Goal: Task Accomplishment & Management: Manage account settings

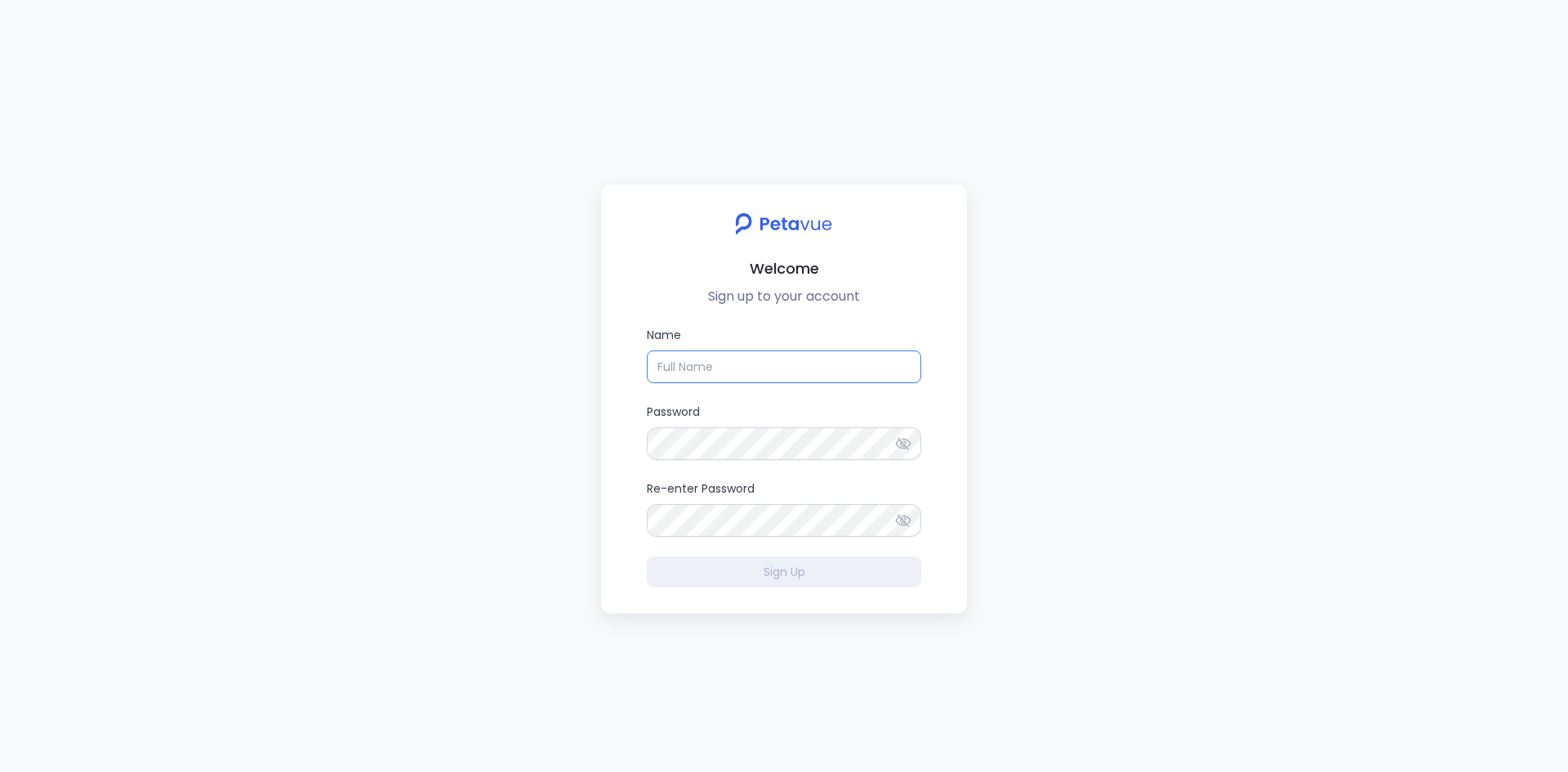
click at [720, 364] on input "Name" at bounding box center [784, 366] width 274 height 33
type input "[PERSON_NAME]"
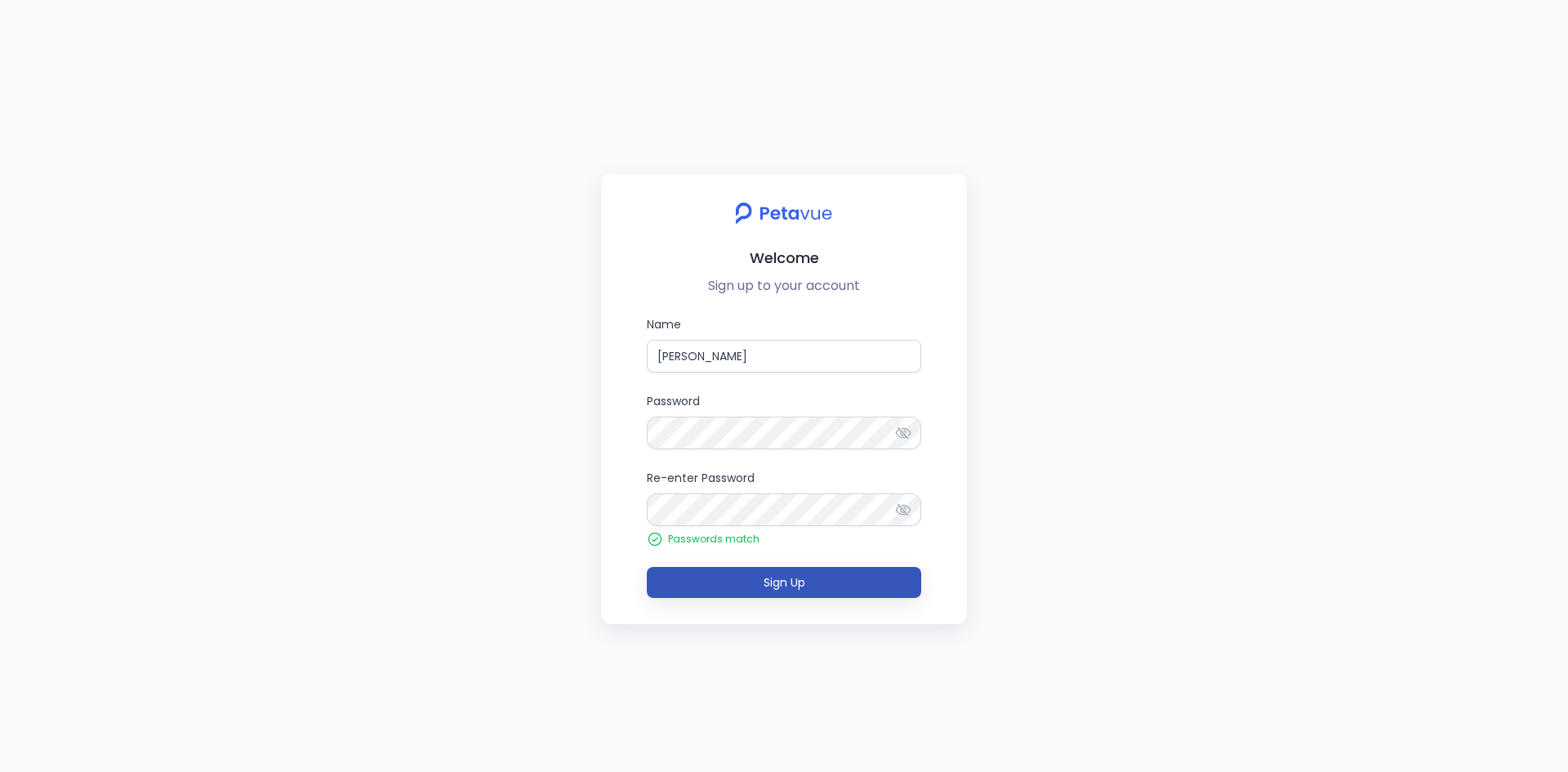
click at [775, 584] on span "Sign Up" at bounding box center [784, 582] width 42 height 16
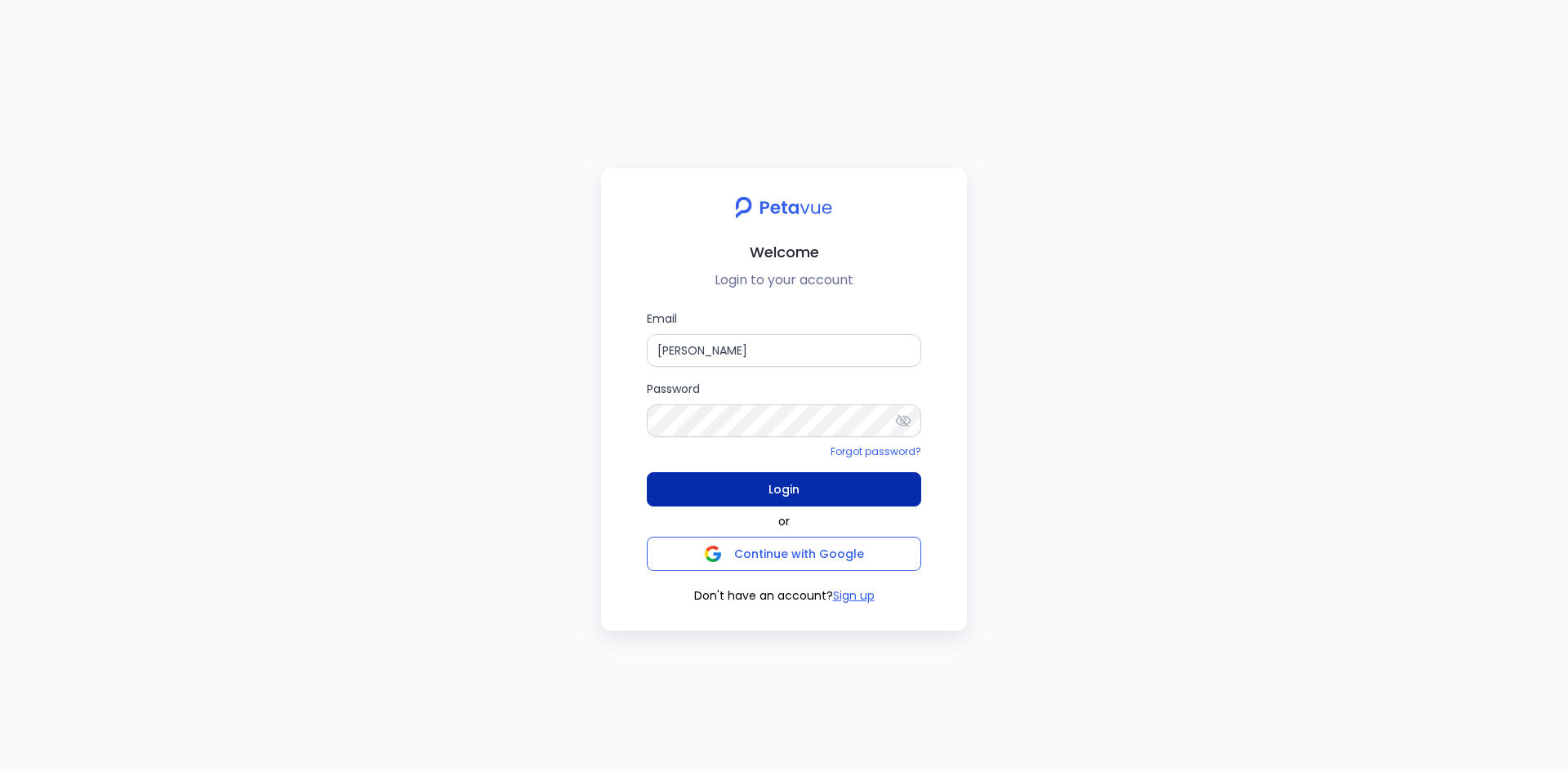
click at [769, 495] on span "Login" at bounding box center [784, 489] width 31 height 23
click at [726, 349] on input "[PERSON_NAME]" at bounding box center [784, 350] width 274 height 33
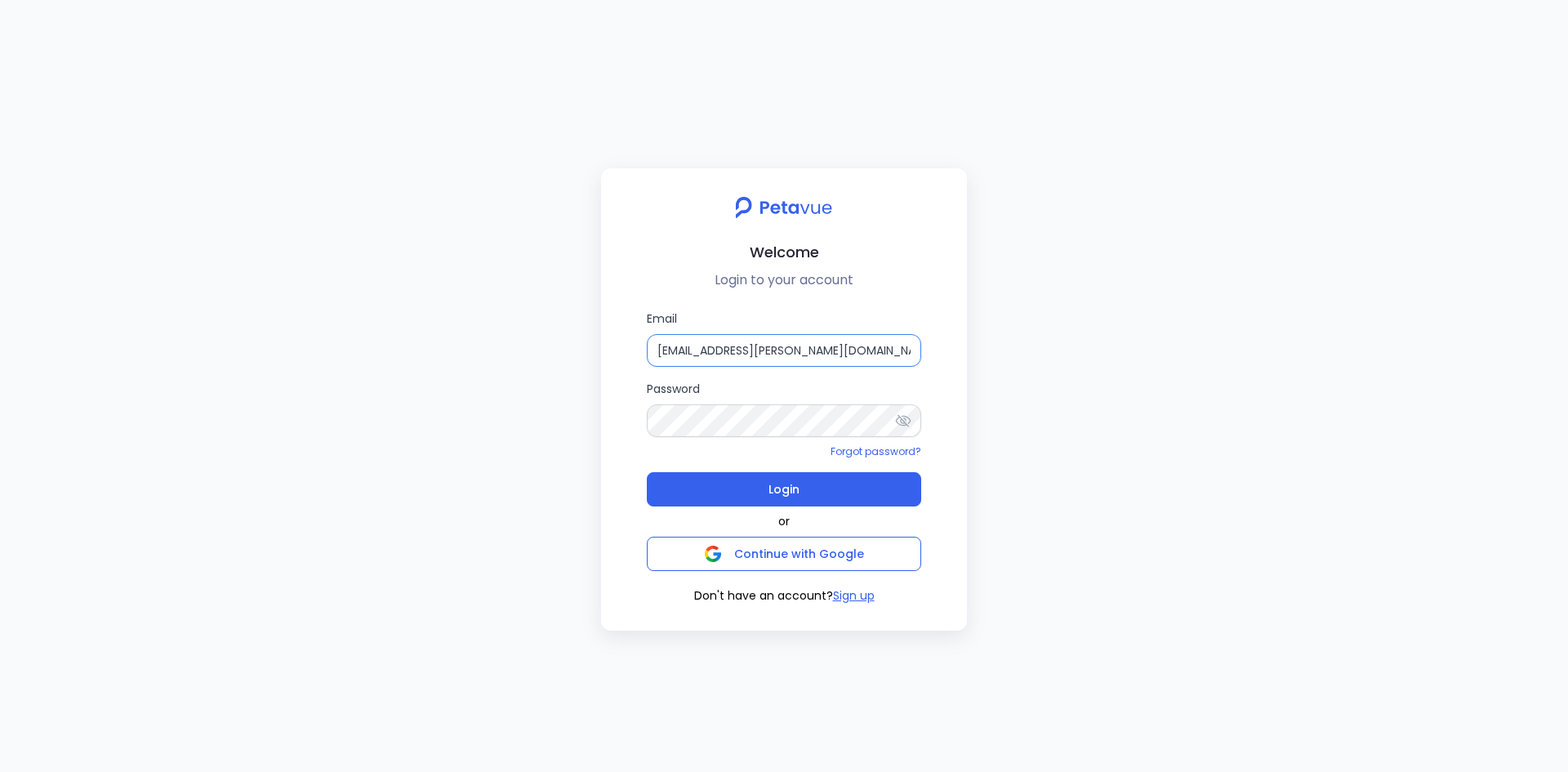
type input "[EMAIL_ADDRESS][PERSON_NAME][DOMAIN_NAME]"
click at [647, 472] on button "Login" at bounding box center [784, 489] width 274 height 34
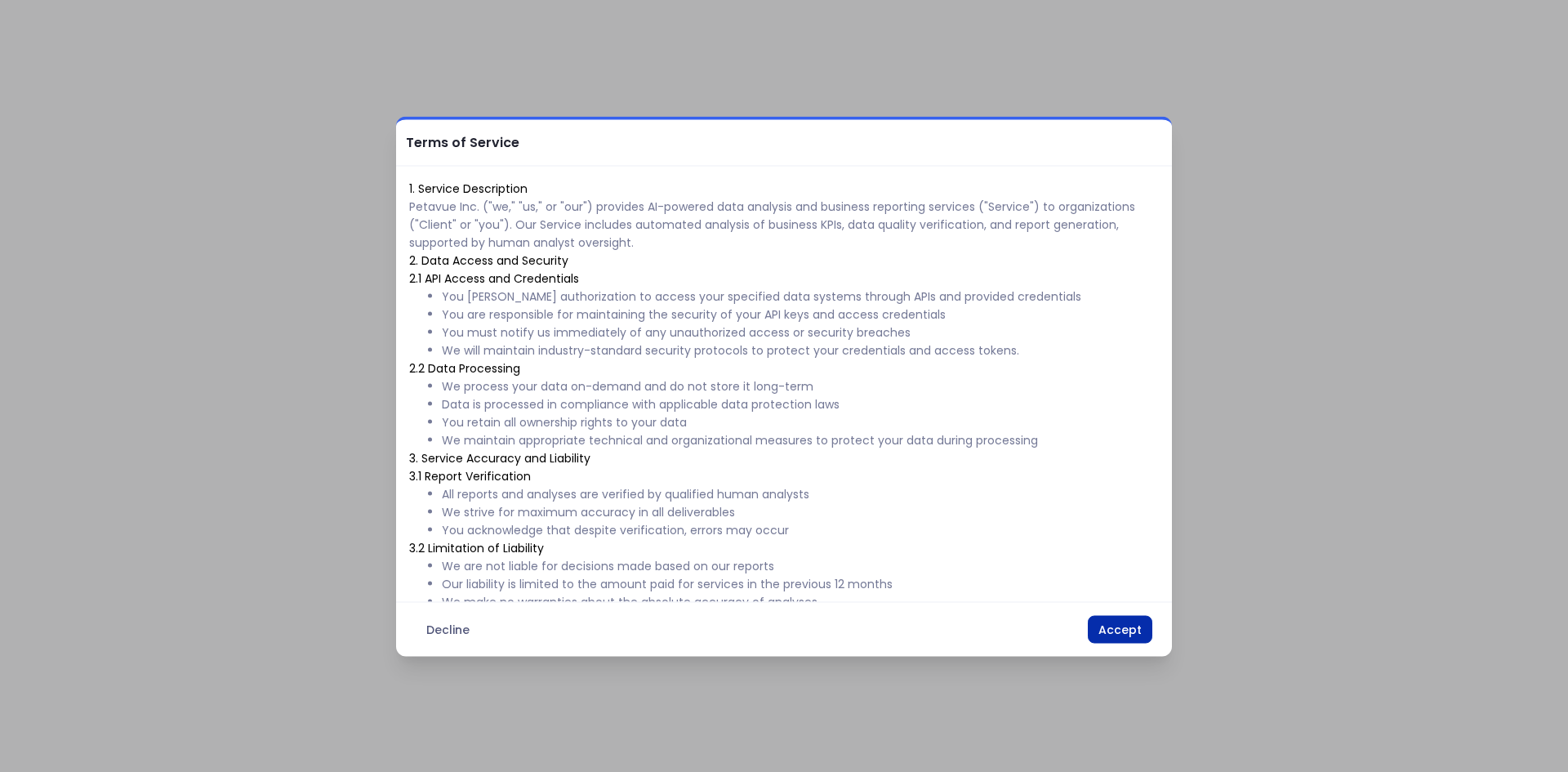
click at [1112, 622] on button "Accept" at bounding box center [1120, 628] width 64 height 28
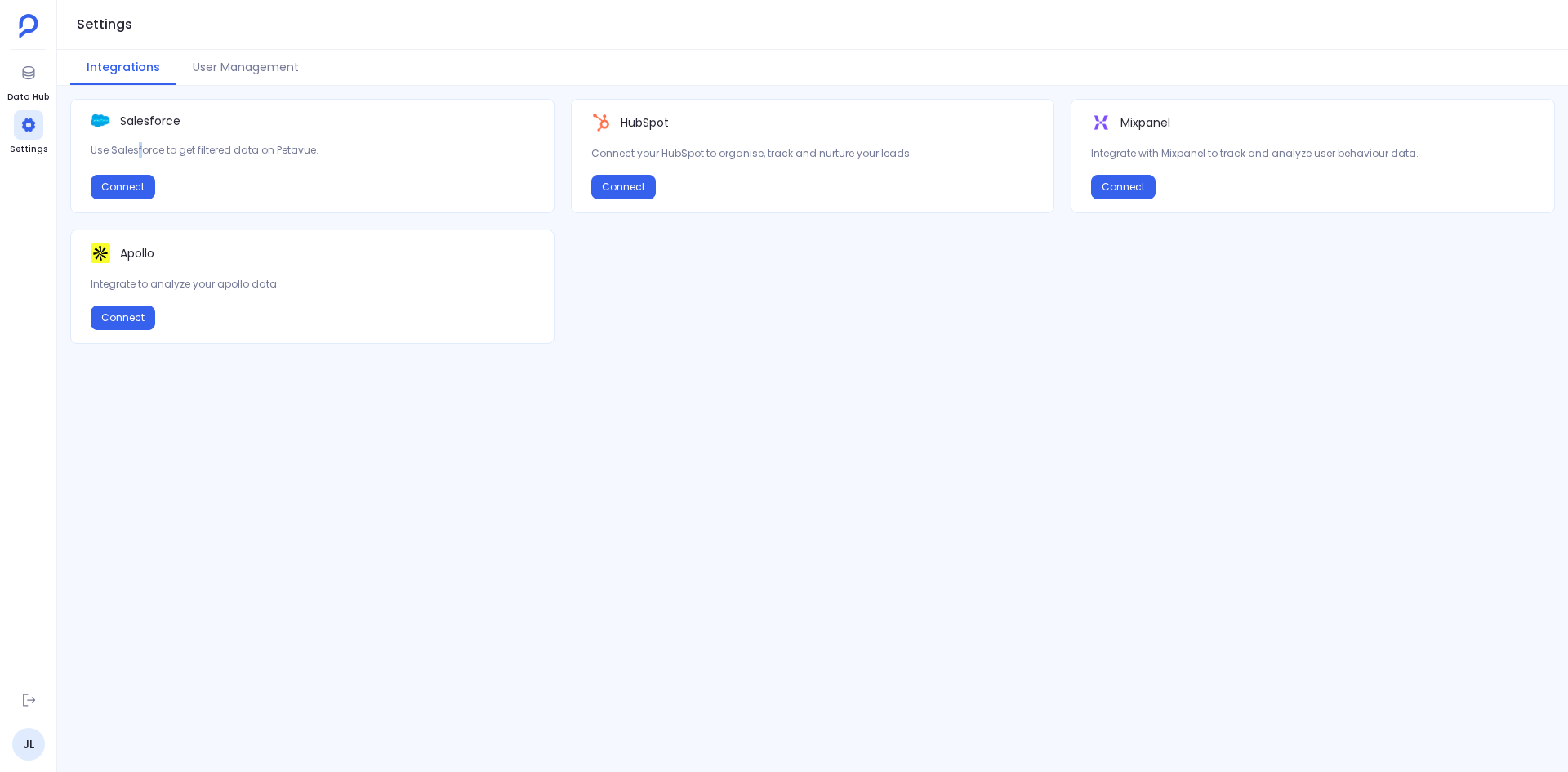
click at [137, 165] on div "Salesforce Use Salesforce to get filtered data on Petavue. Connect" at bounding box center [313, 156] width 485 height 114
click at [133, 181] on button "Connect" at bounding box center [123, 186] width 64 height 24
click at [134, 184] on button "View Details" at bounding box center [131, 186] width 80 height 24
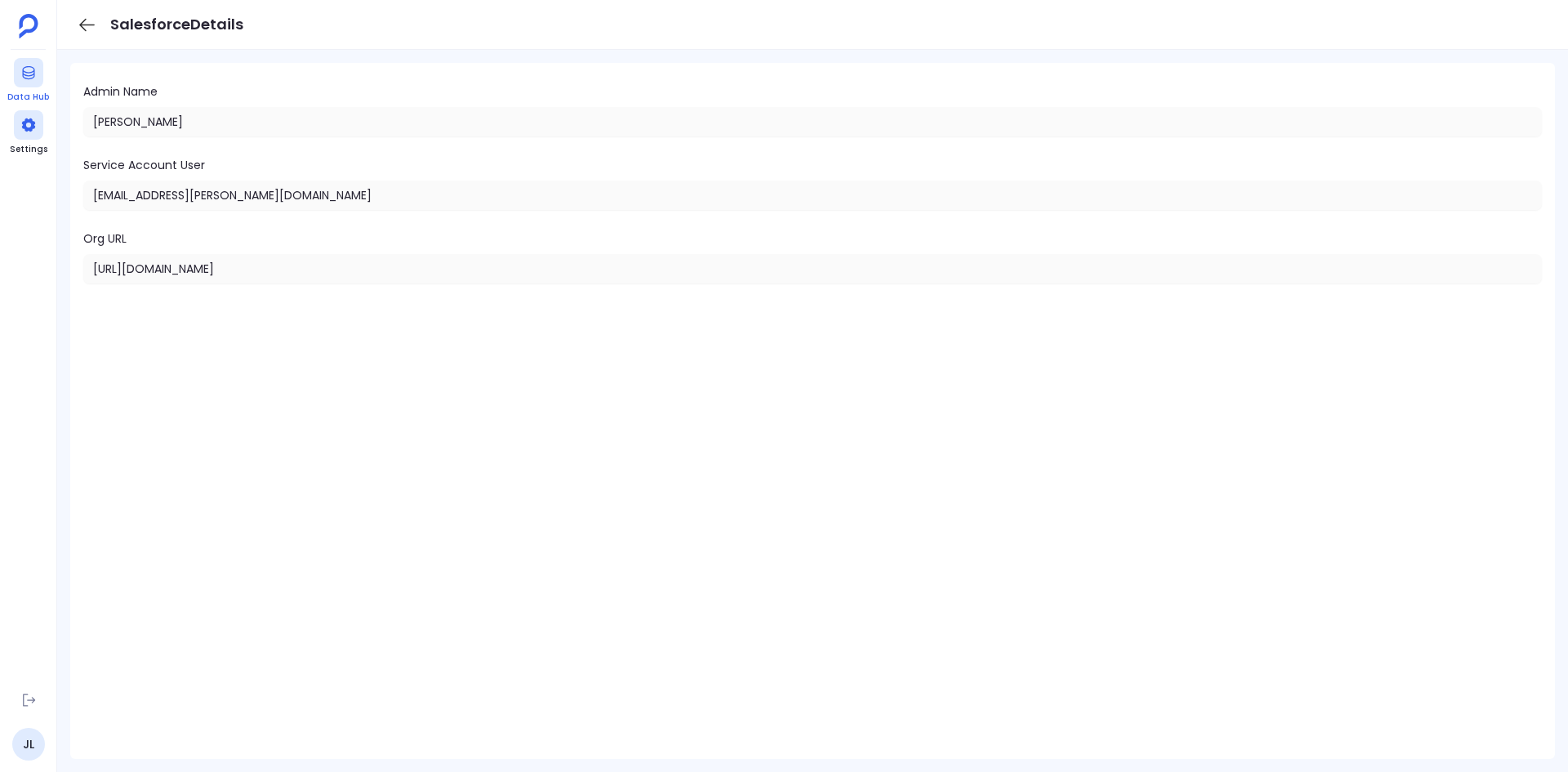
click at [24, 79] on icon at bounding box center [29, 72] width 16 height 16
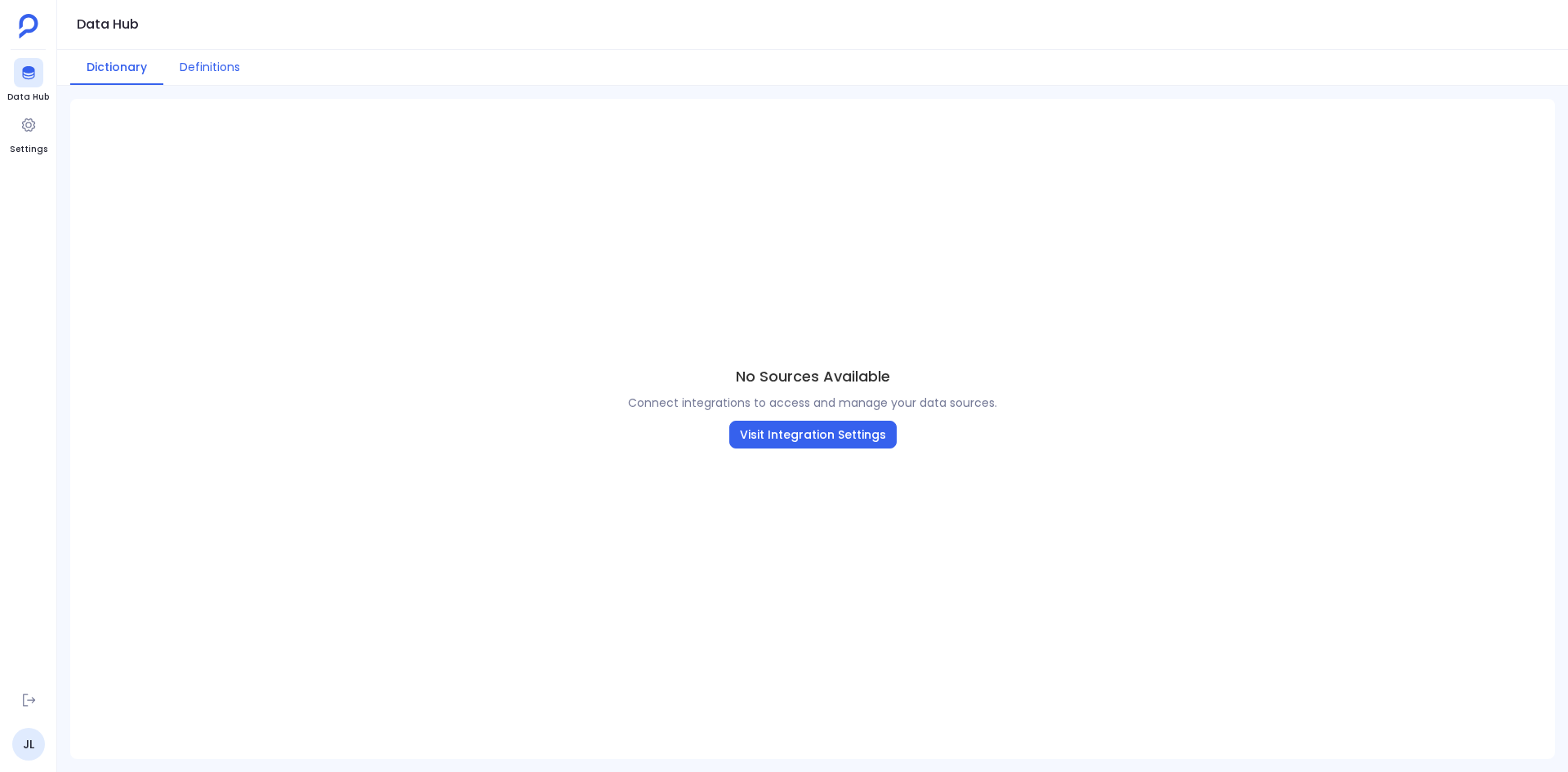
click at [220, 65] on button "Definitions" at bounding box center [209, 67] width 93 height 35
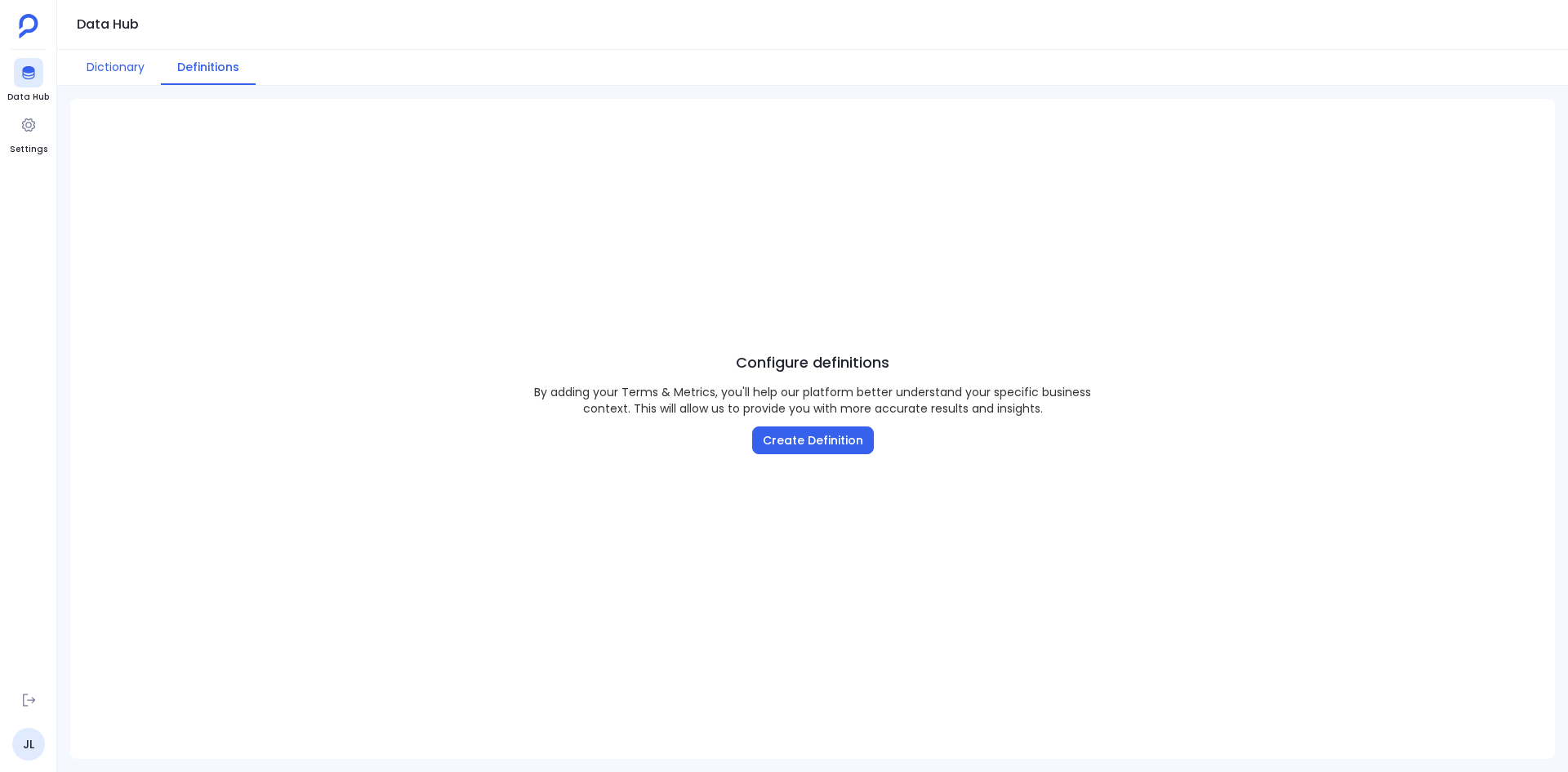
click at [122, 65] on button "Dictionary" at bounding box center [116, 67] width 91 height 35
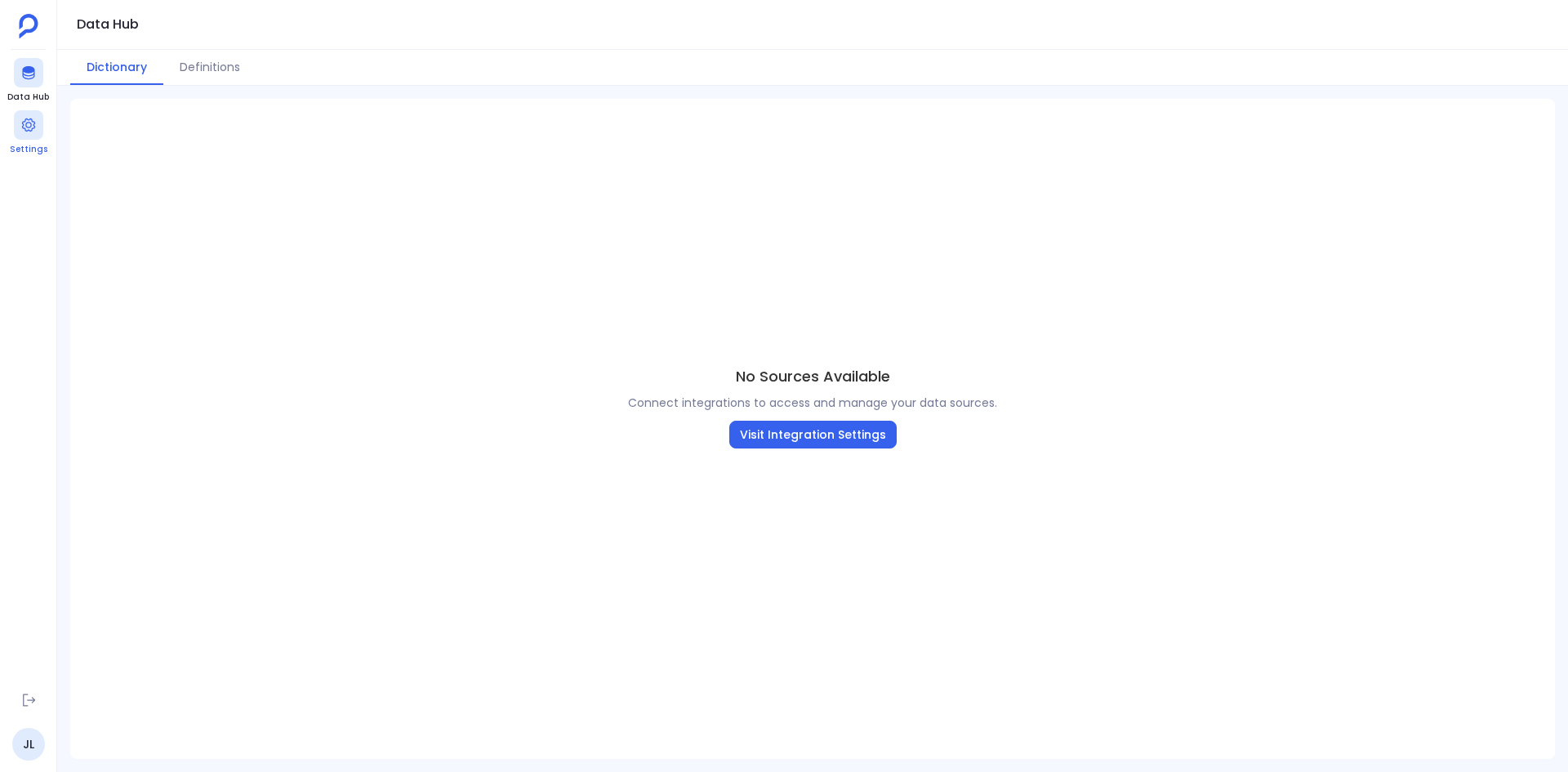
click at [31, 127] on icon at bounding box center [29, 125] width 16 height 16
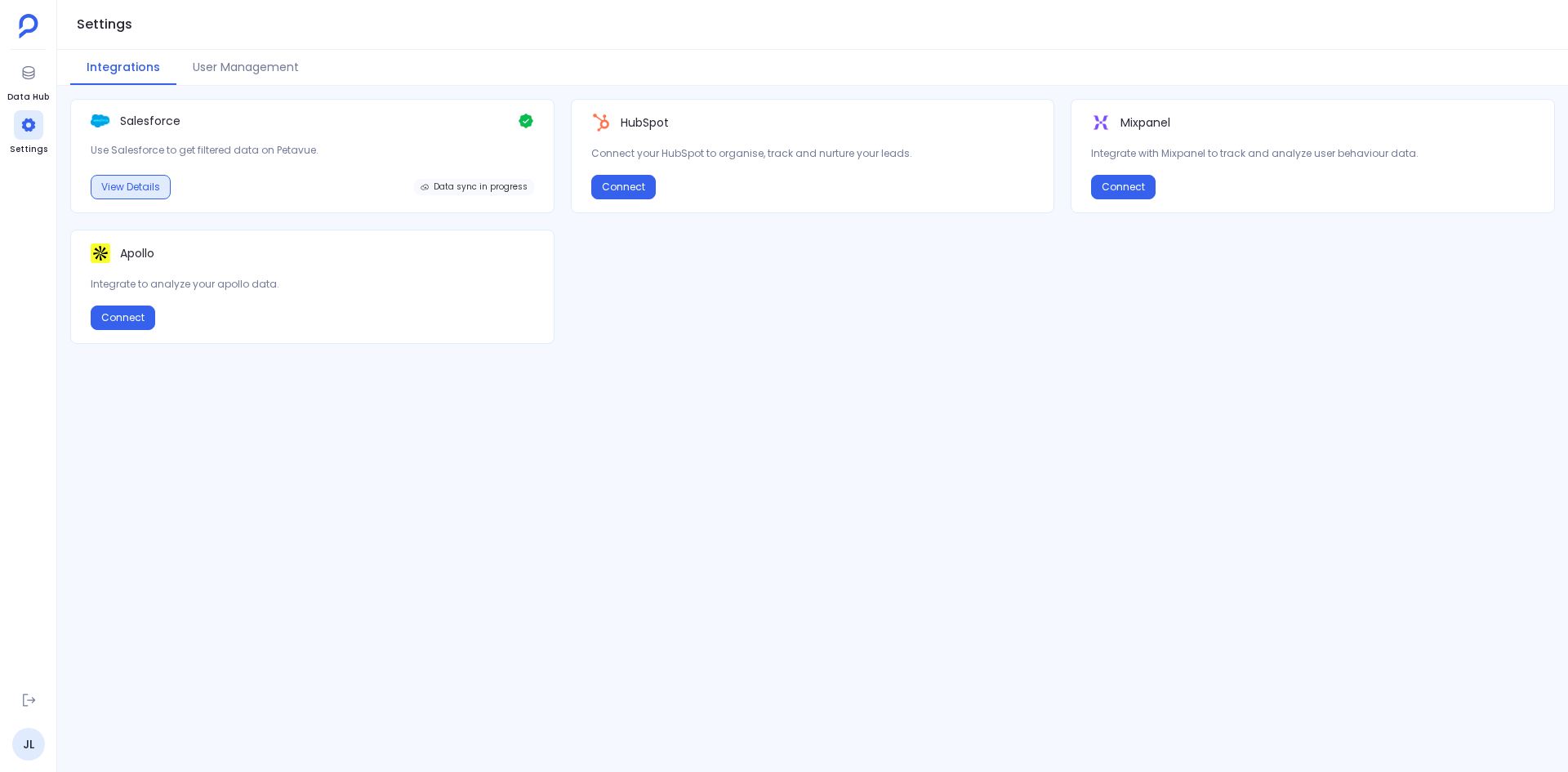
click at [132, 189] on button "View Details" at bounding box center [131, 186] width 80 height 24
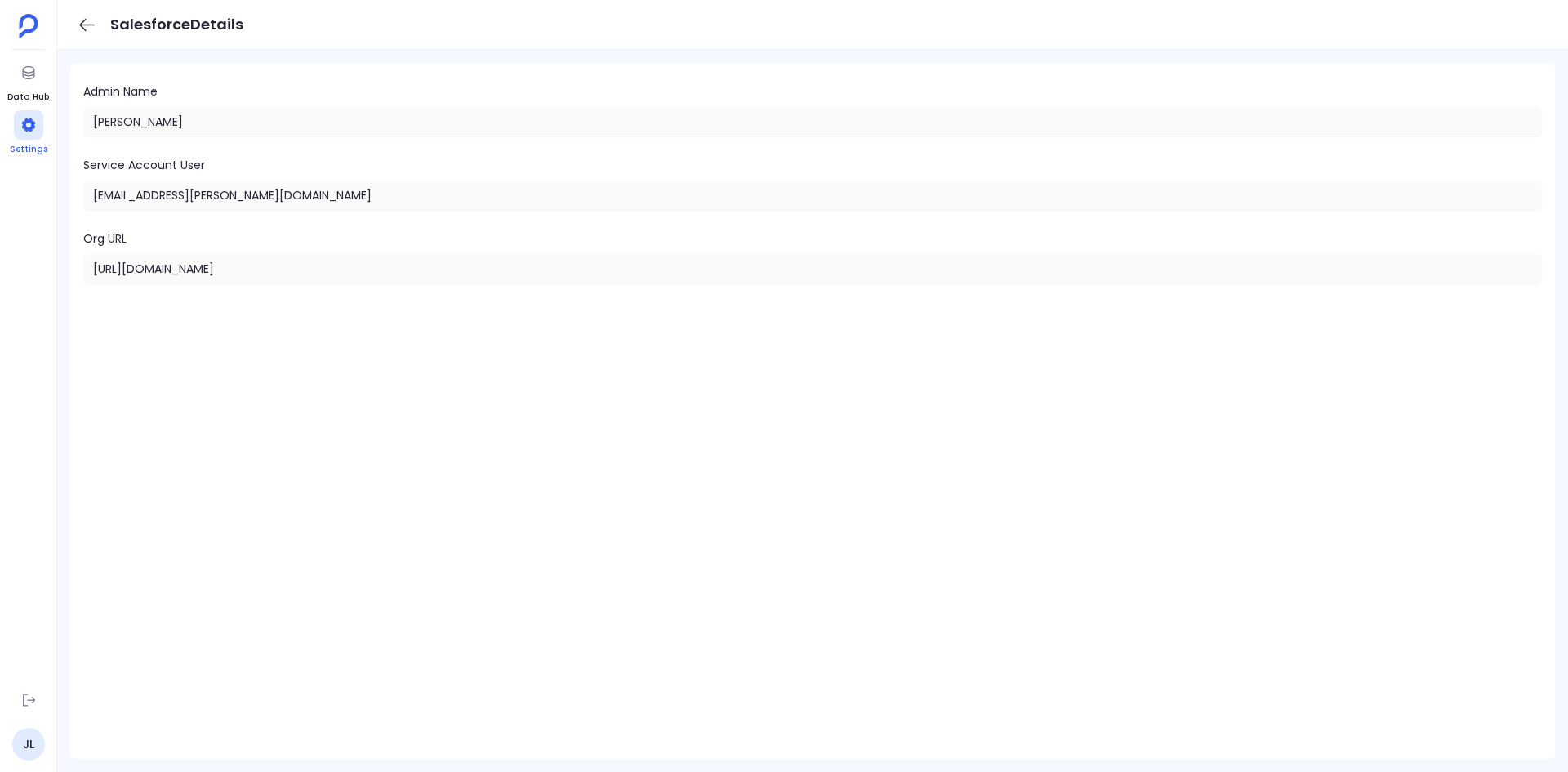
click at [27, 136] on div at bounding box center [29, 125] width 29 height 29
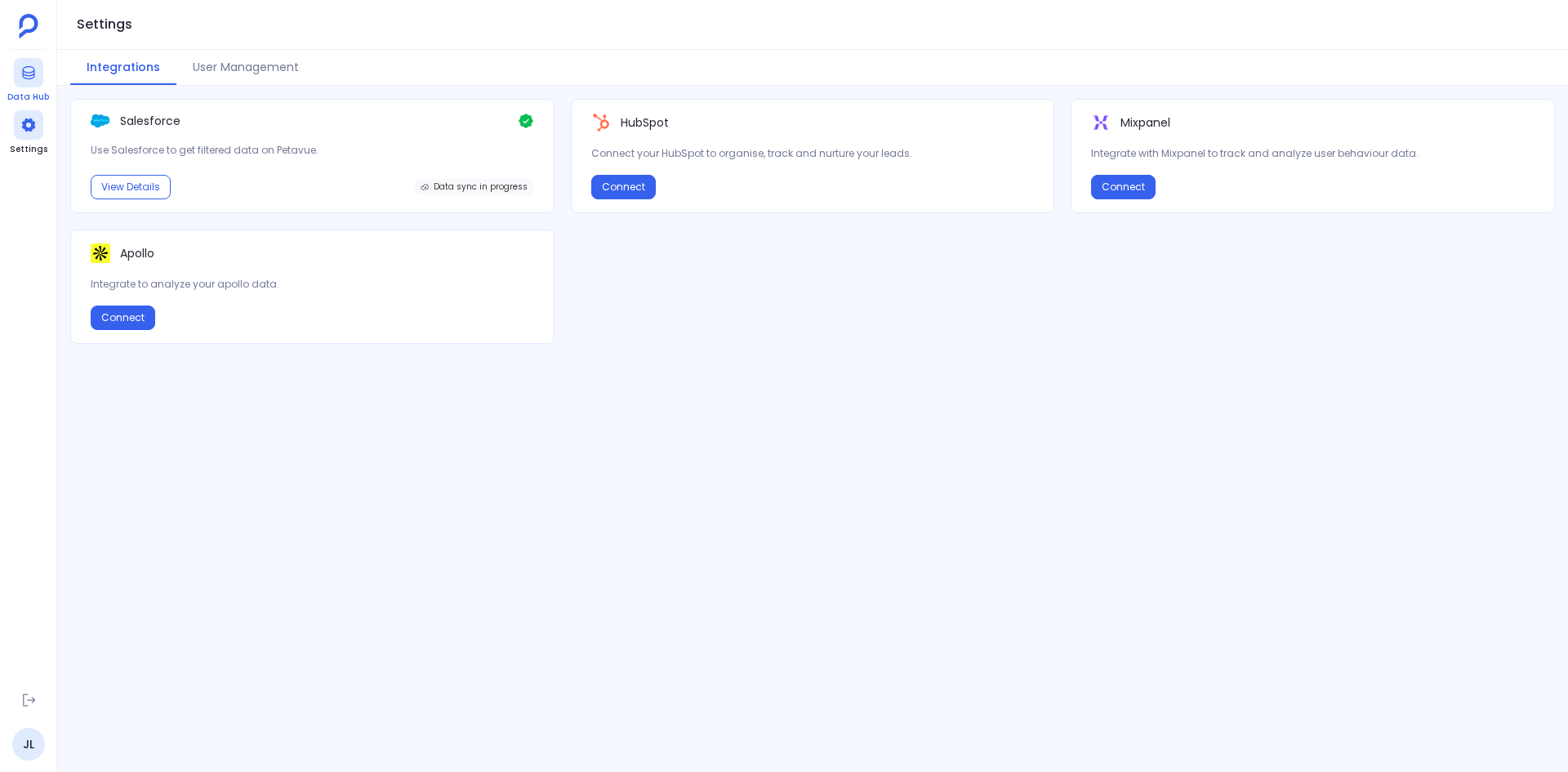
click at [29, 86] on div at bounding box center [29, 72] width 29 height 29
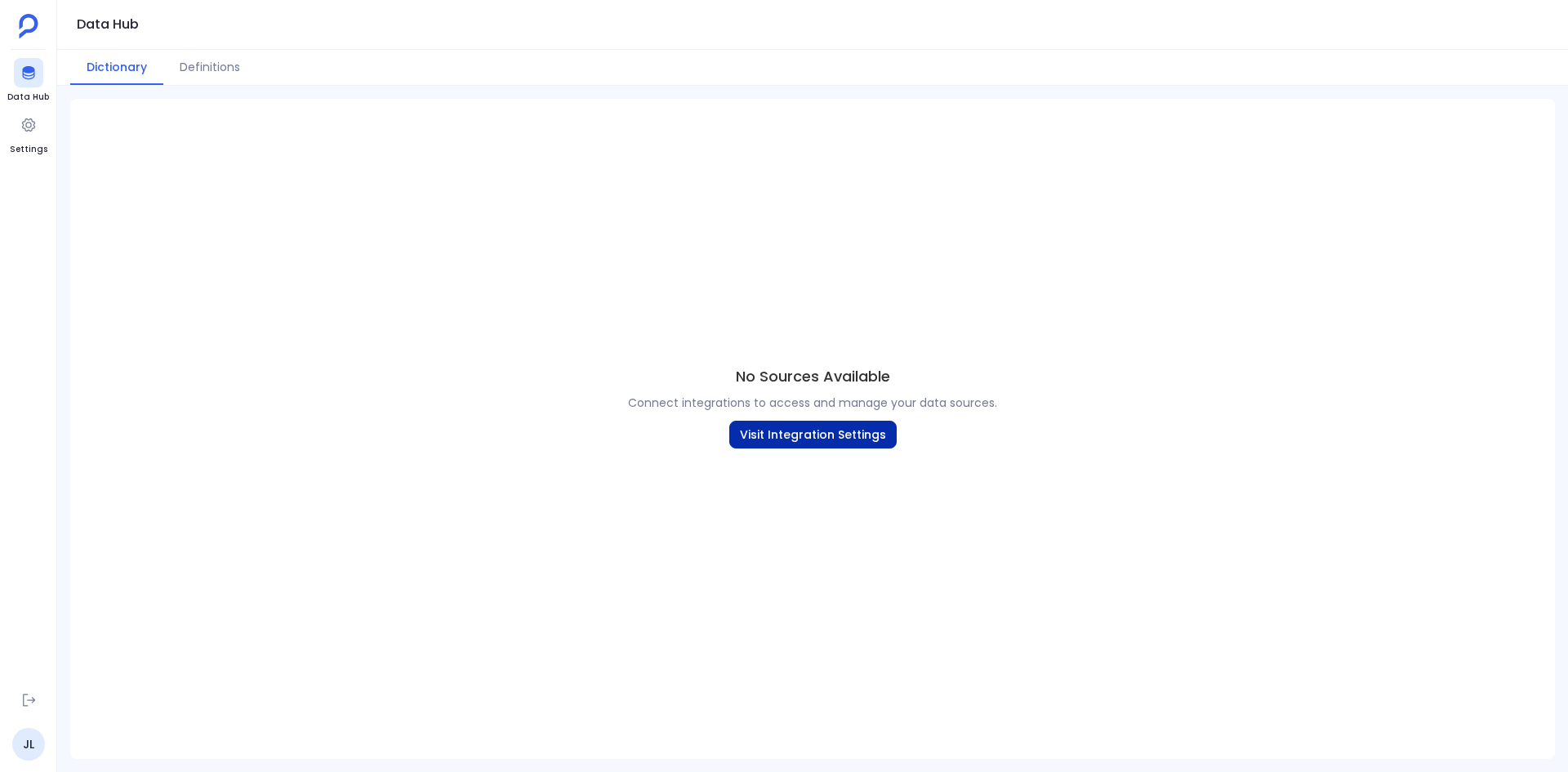
click at [800, 439] on button "Visit Integration Settings" at bounding box center [813, 434] width 167 height 28
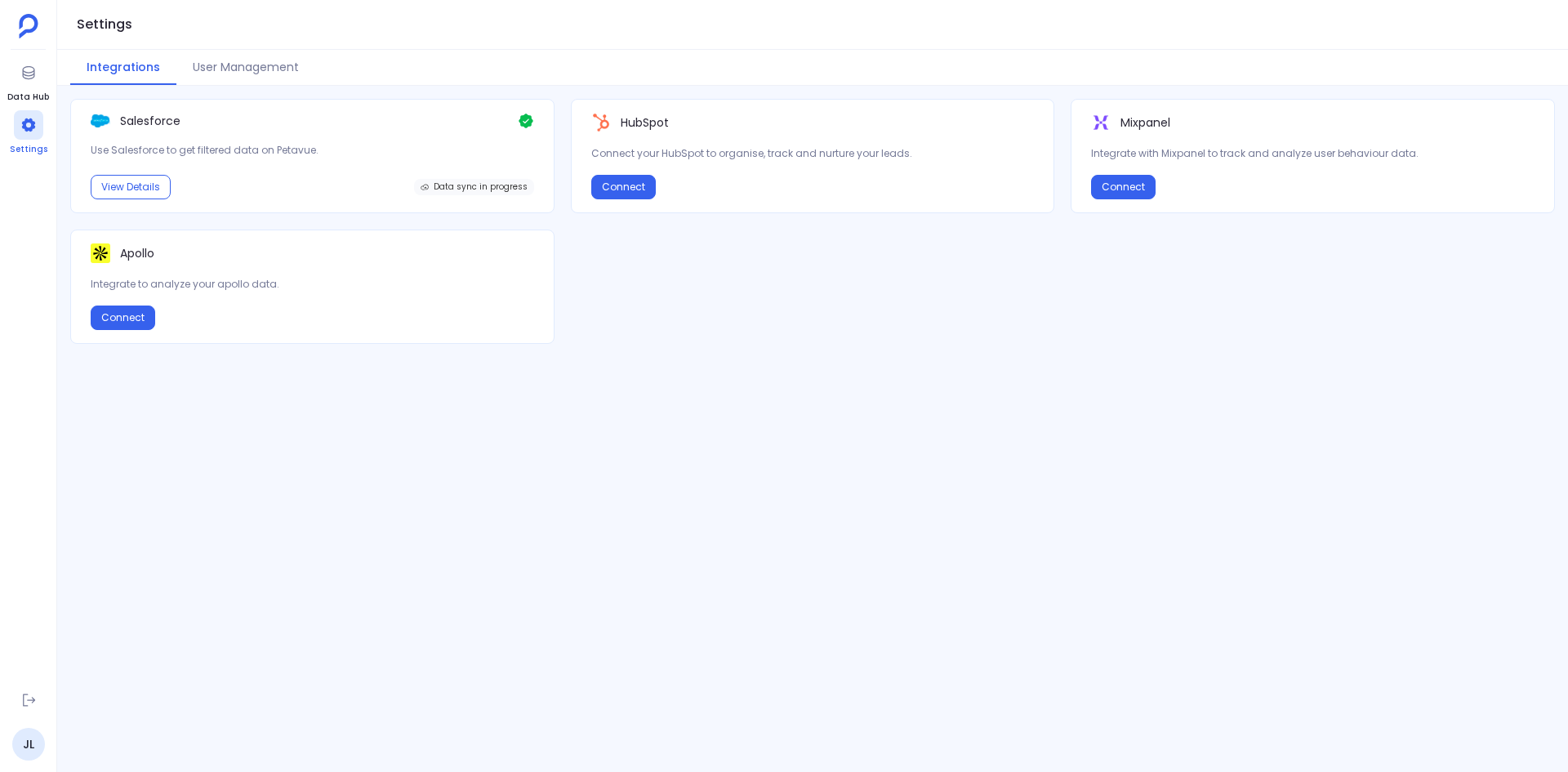
click at [24, 127] on icon at bounding box center [28, 125] width 13 height 13
click at [27, 29] on img at bounding box center [29, 26] width 20 height 24
click at [271, 71] on button "User Management" at bounding box center [246, 67] width 139 height 35
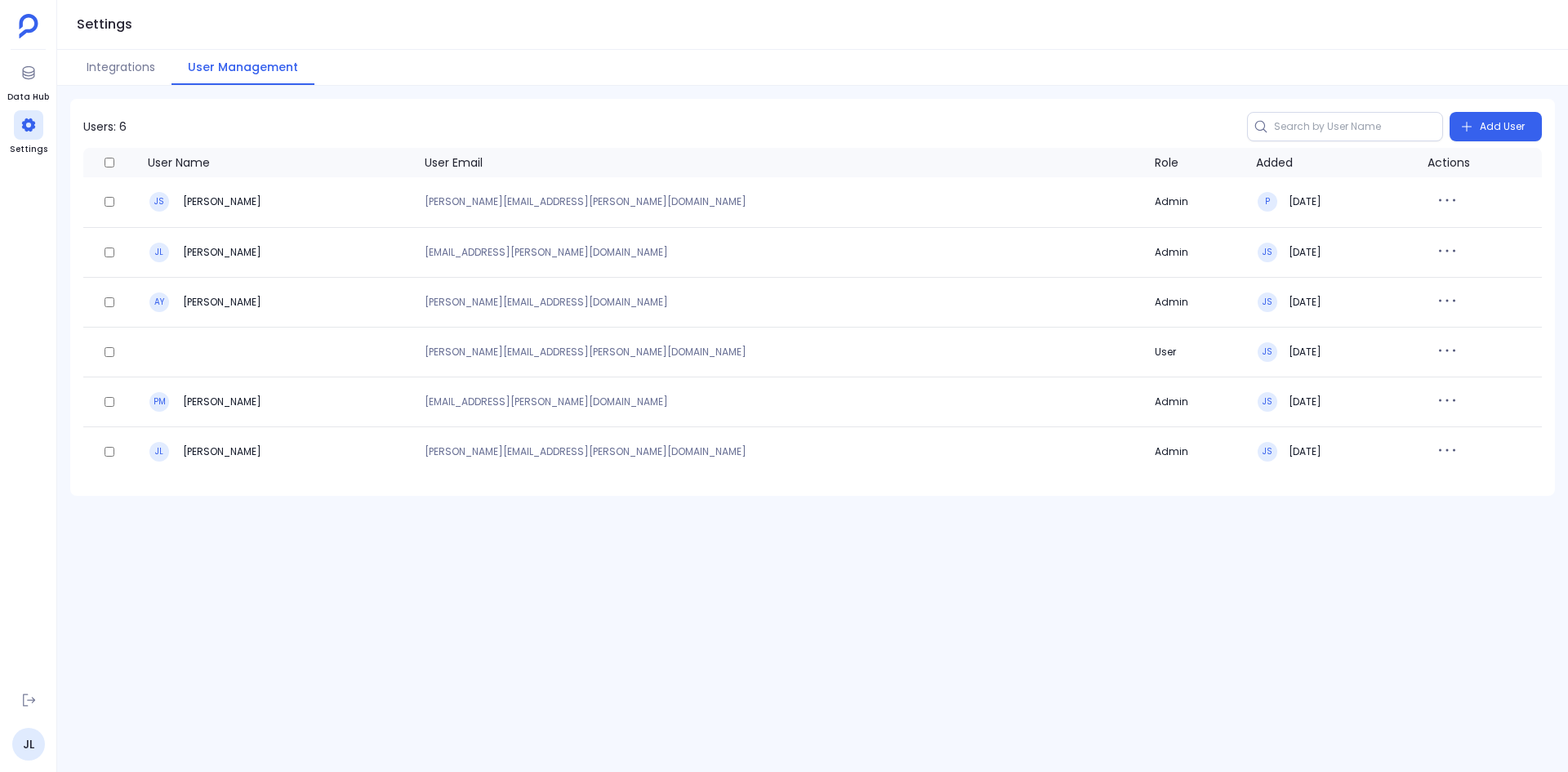
click at [1303, 34] on div "Settings" at bounding box center [813, 25] width 1511 height 50
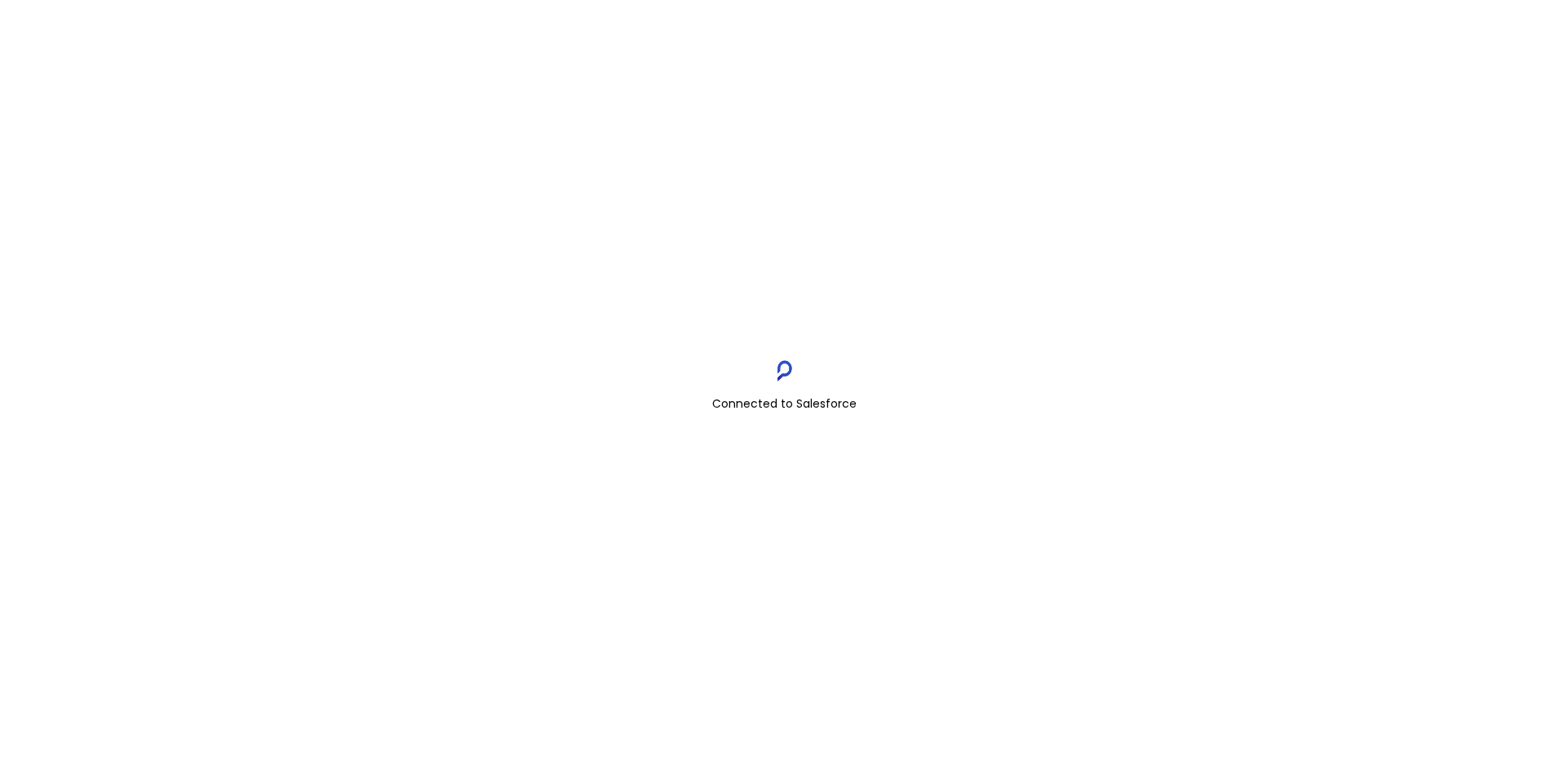
click at [785, 367] on img at bounding box center [784, 371] width 20 height 23
